Goal: Information Seeking & Learning: Learn about a topic

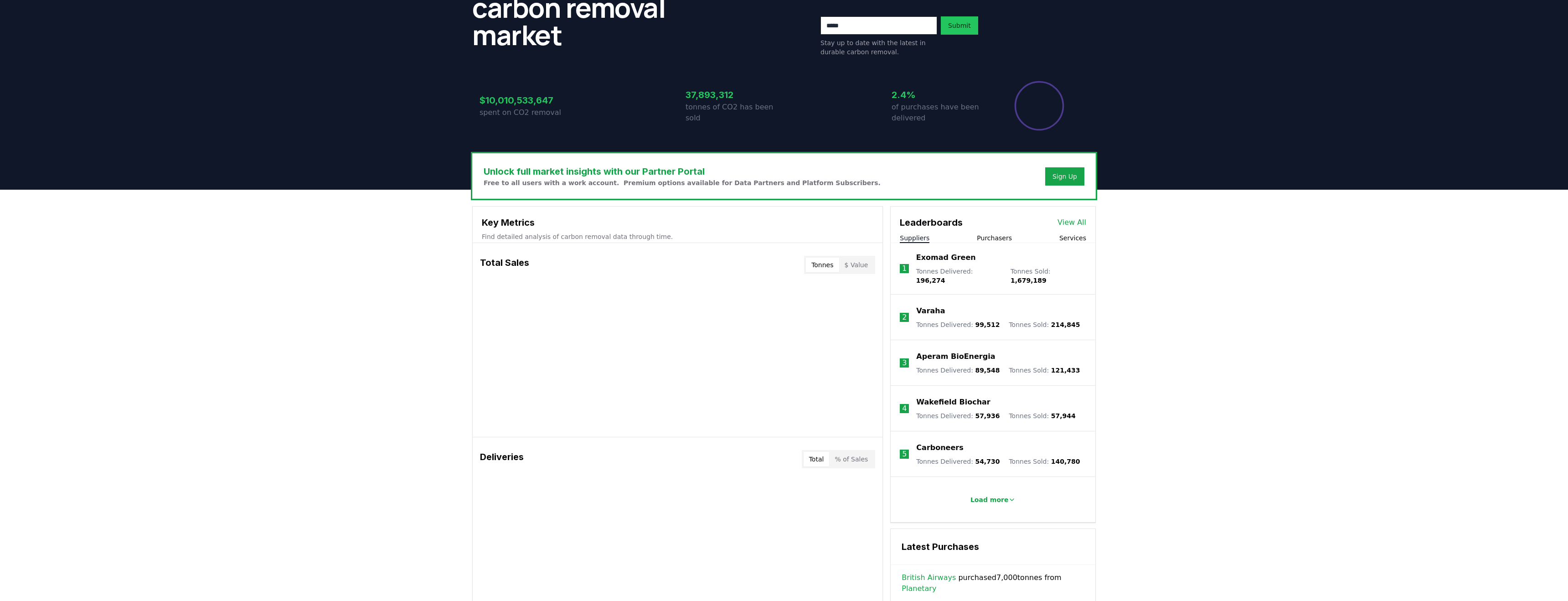
scroll to position [130, 0]
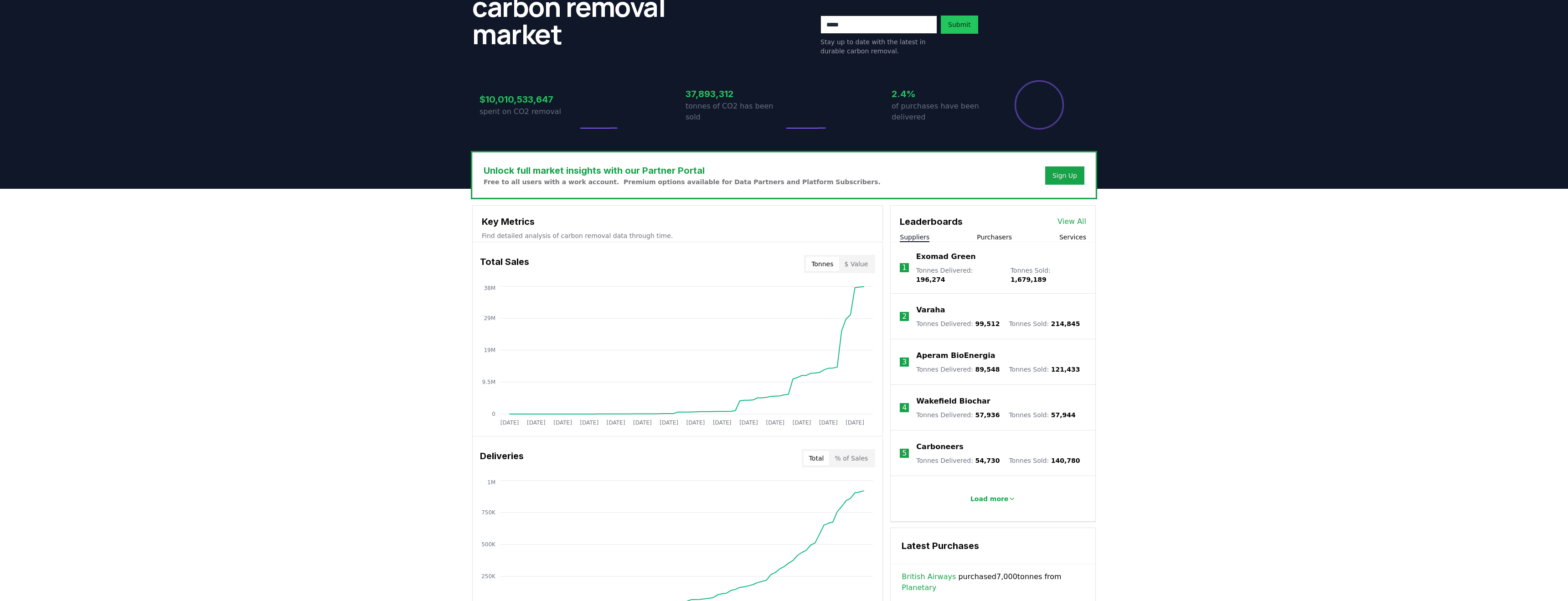
click at [997, 237] on button "Purchasers" at bounding box center [995, 237] width 35 height 9
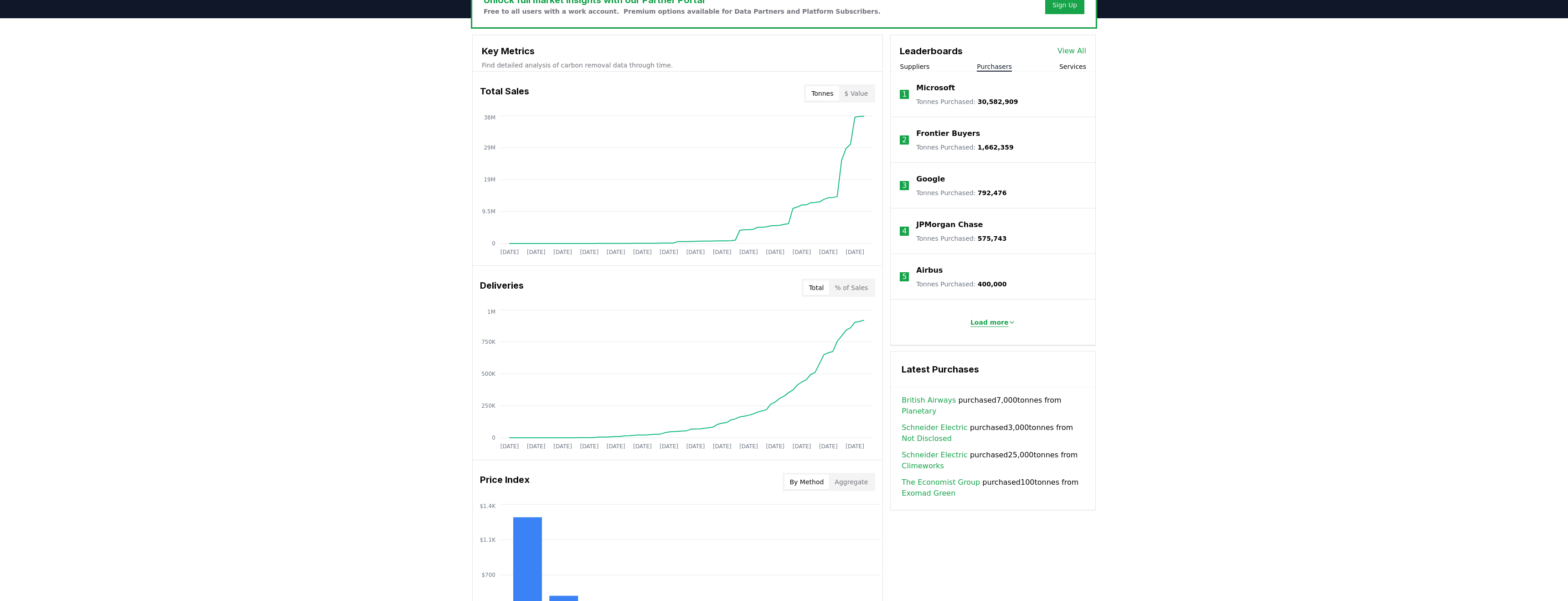
click at [999, 328] on button "Load more" at bounding box center [993, 322] width 60 height 18
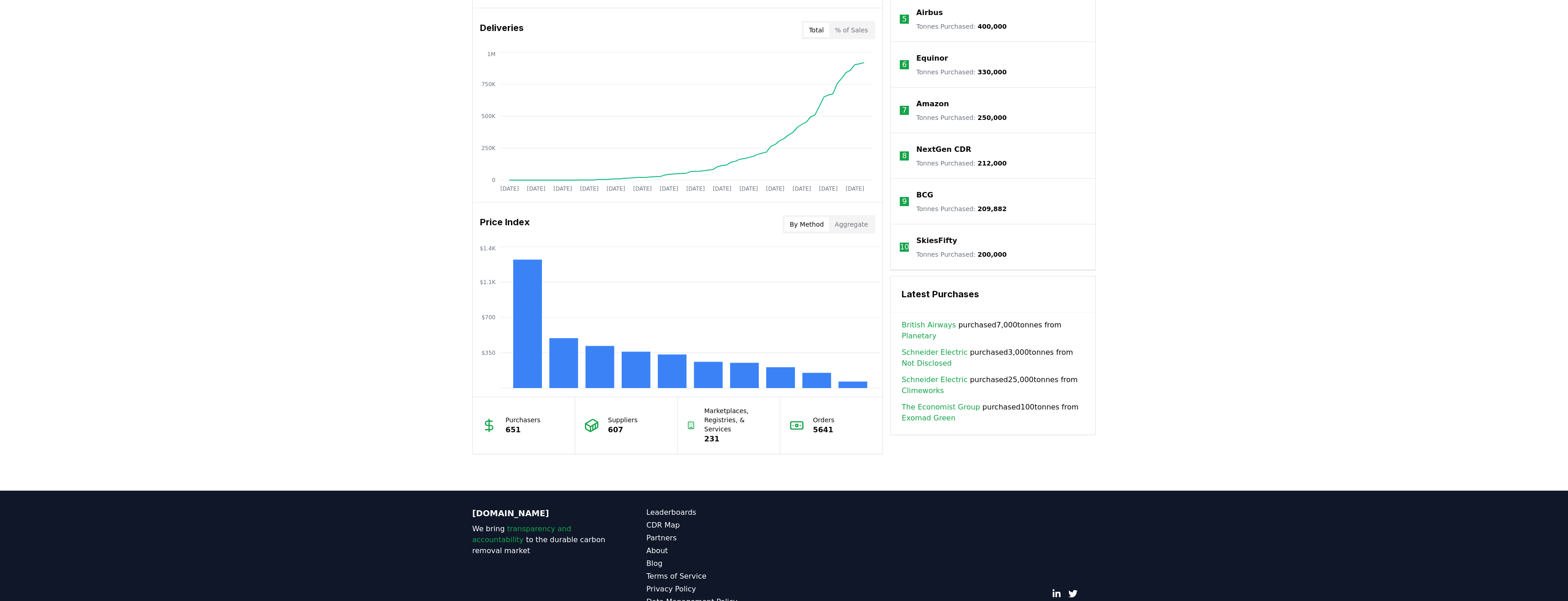
scroll to position [542, 0]
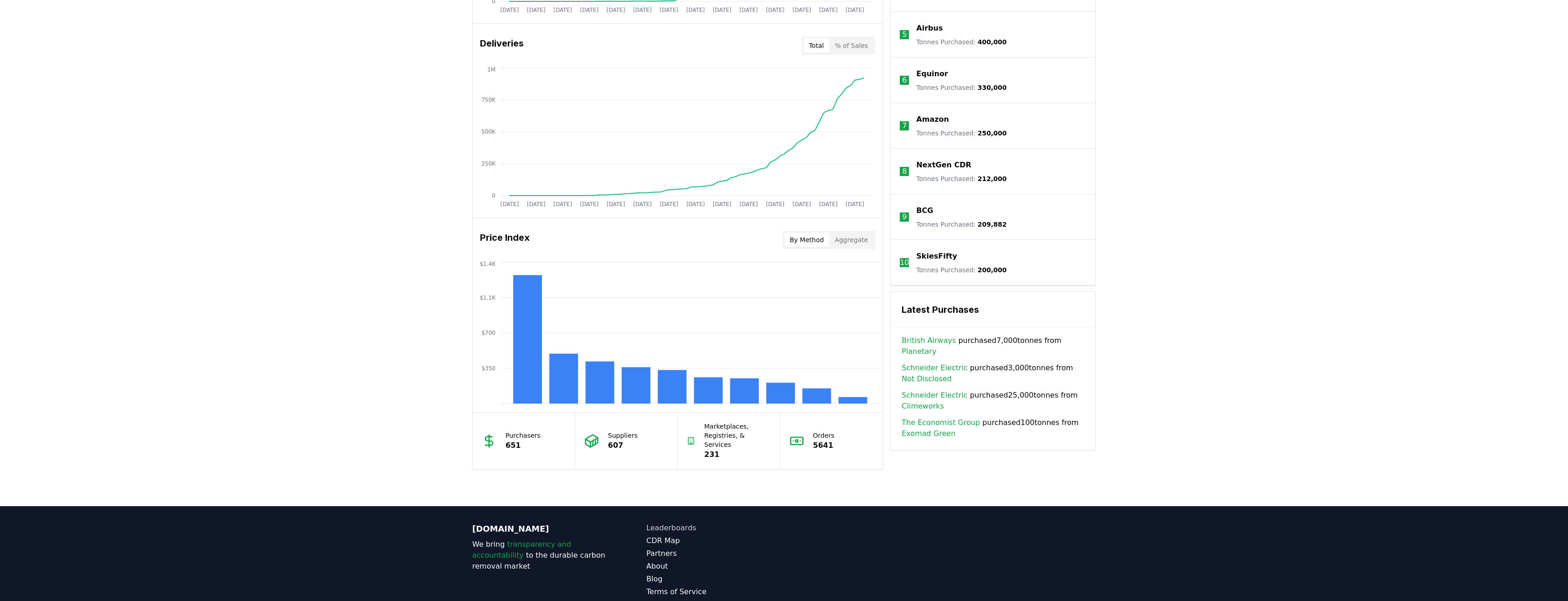
click at [669, 522] on link "Leaderboards" at bounding box center [715, 528] width 138 height 11
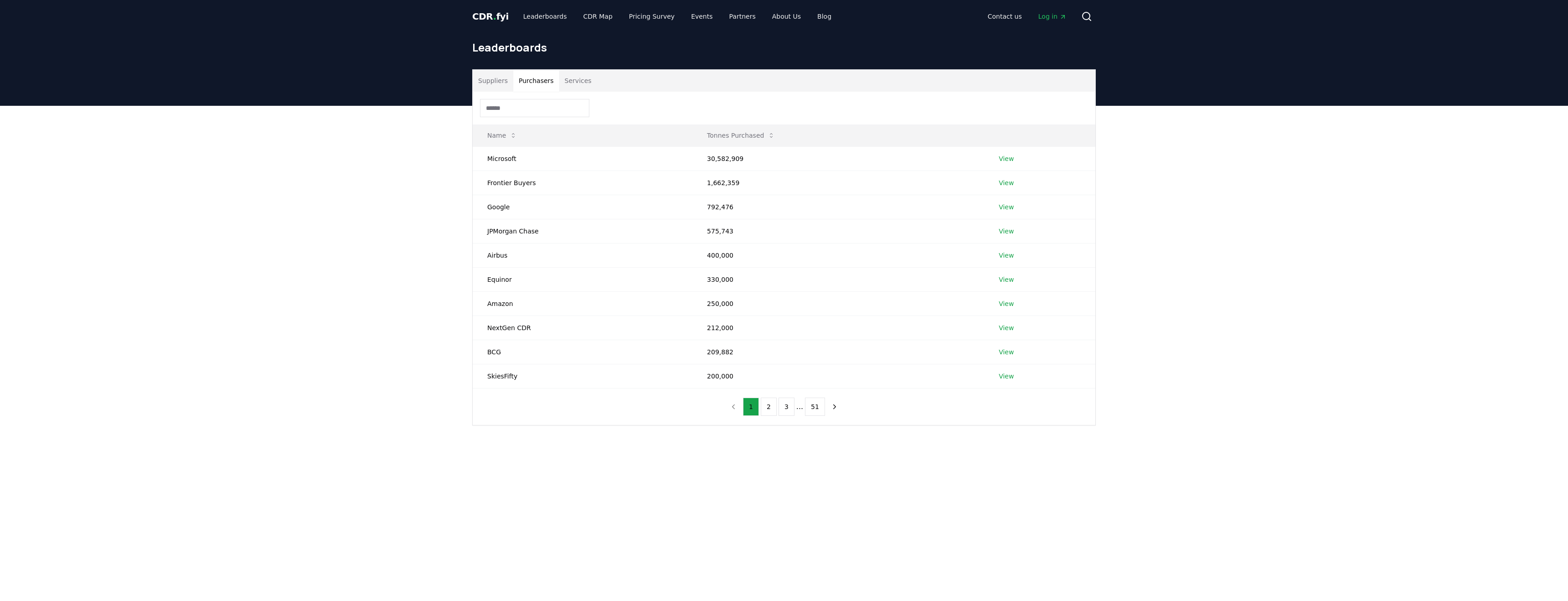
click at [538, 88] on button "Purchasers" at bounding box center [536, 81] width 46 height 22
click at [517, 108] on input at bounding box center [535, 108] width 110 height 18
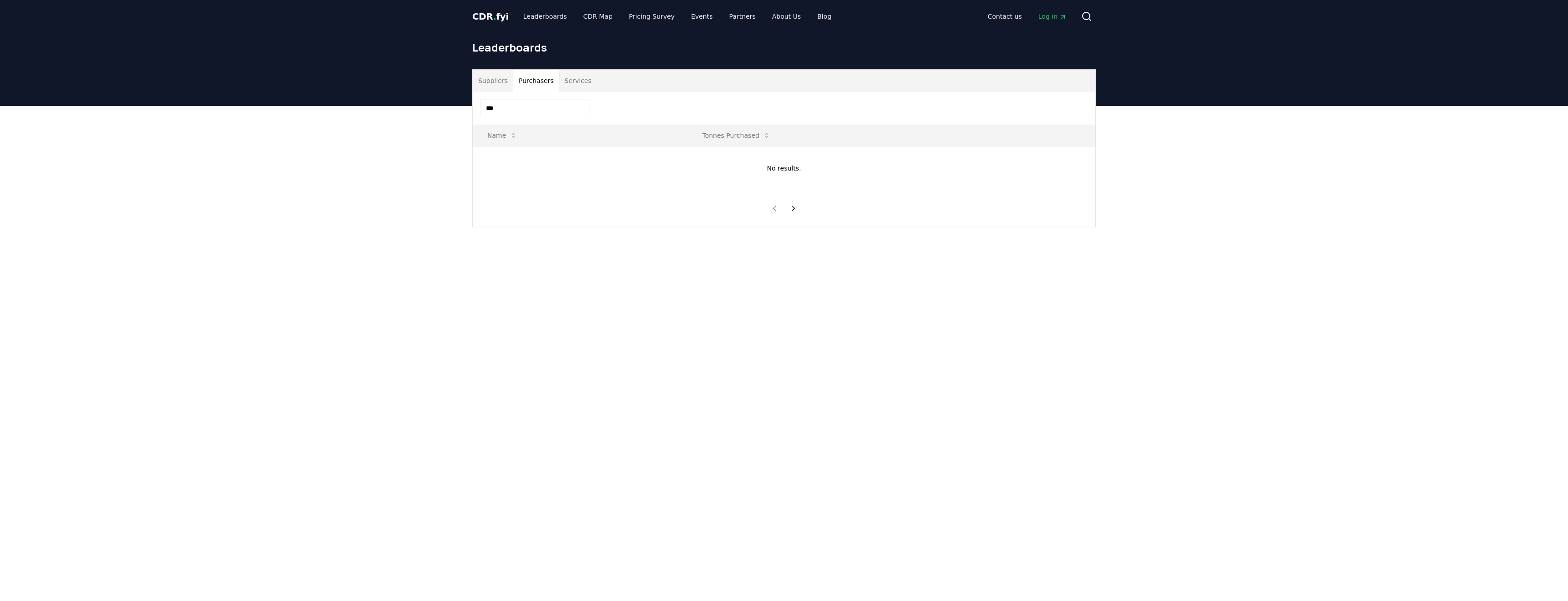
type input "****"
type input "**"
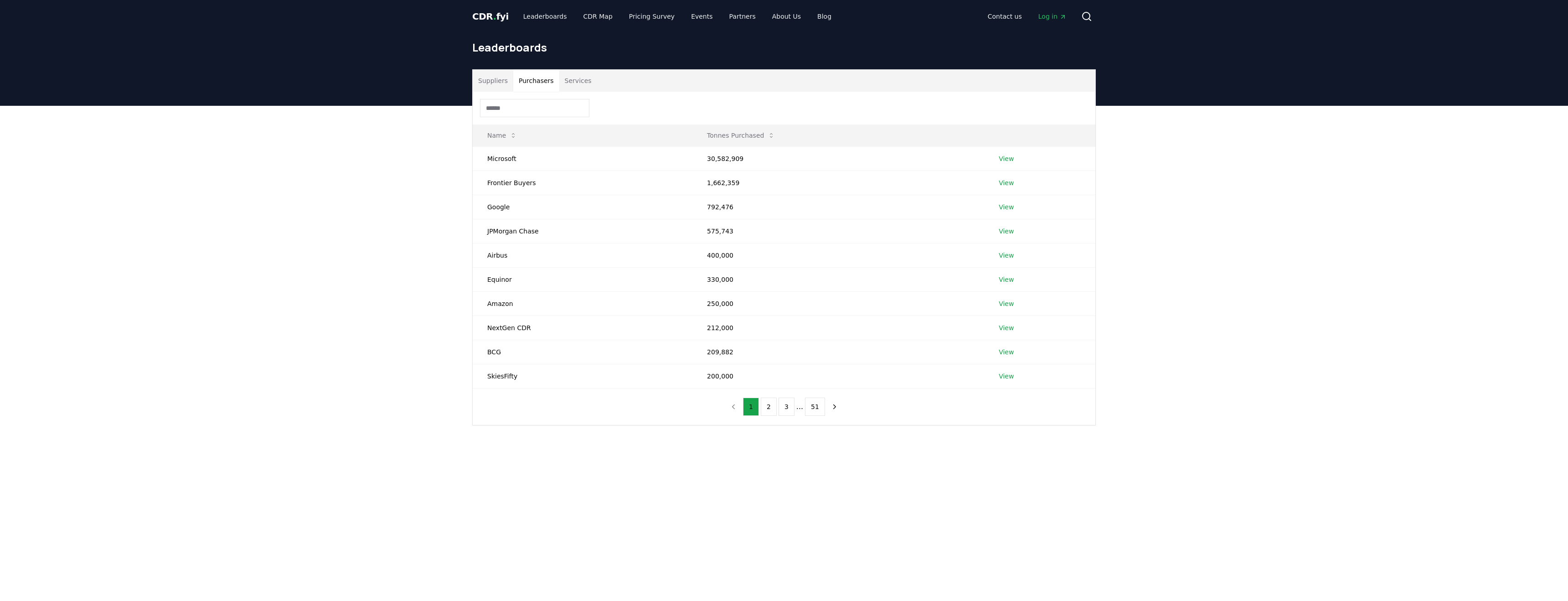
drag, startPoint x: 568, startPoint y: 103, endPoint x: 629, endPoint y: 74, distance: 67.5
click at [596, 93] on div at bounding box center [784, 108] width 623 height 33
